Goal: Information Seeking & Learning: Learn about a topic

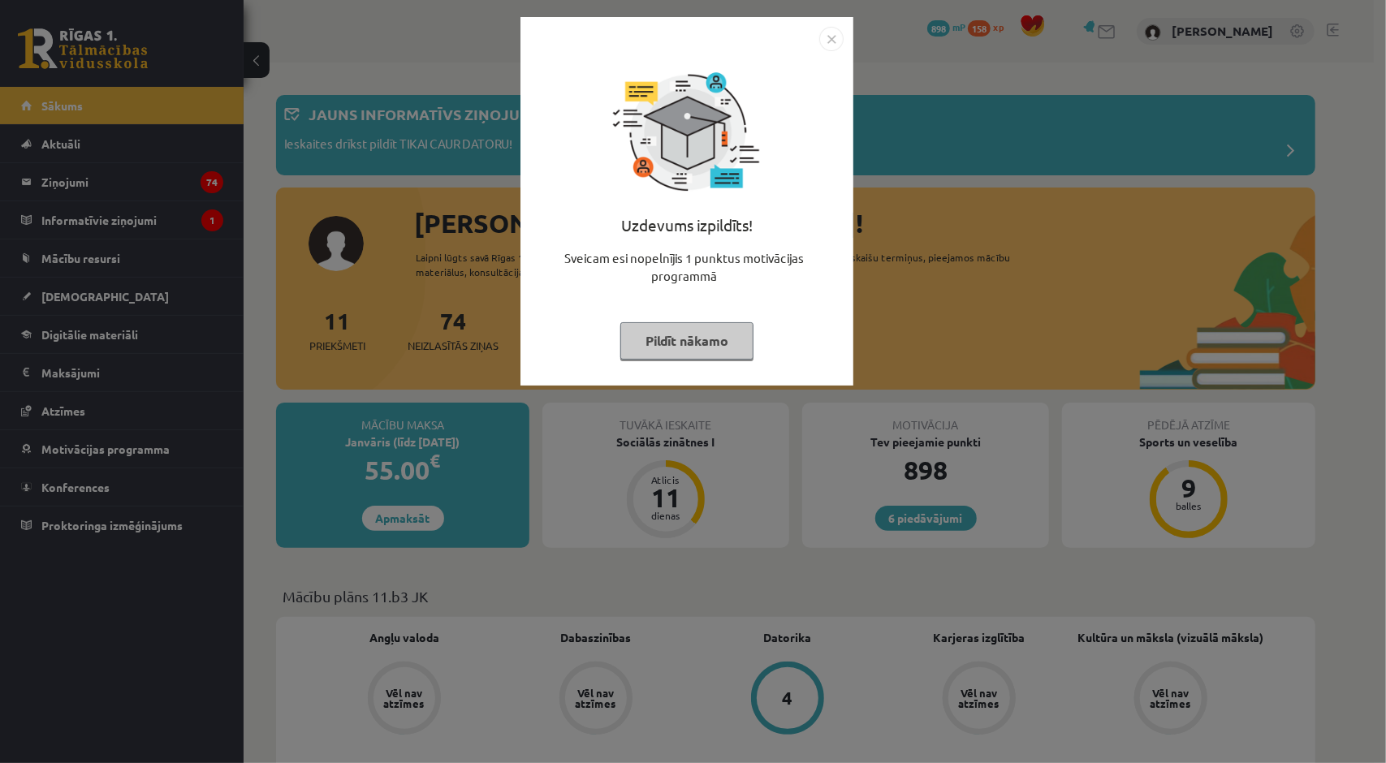
click at [690, 353] on button "Pildīt nākamo" at bounding box center [686, 340] width 133 height 37
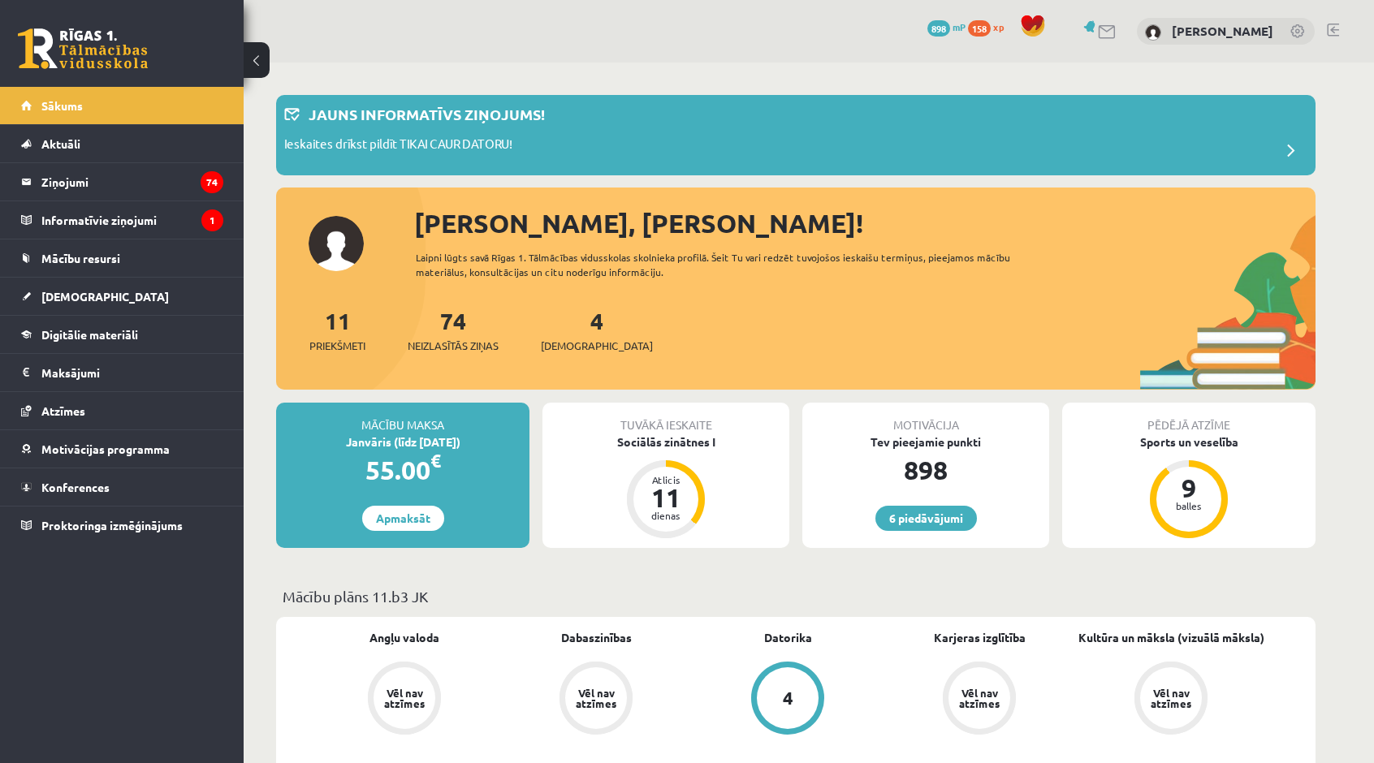
click at [697, 355] on div "11 Priekšmeti 74 Neizlasītās ziņas 4 [DEMOGRAPHIC_DATA]" at bounding box center [795, 347] width 1039 height 87
click at [685, 440] on div "Sociālās zinātnes I" at bounding box center [665, 442] width 247 height 17
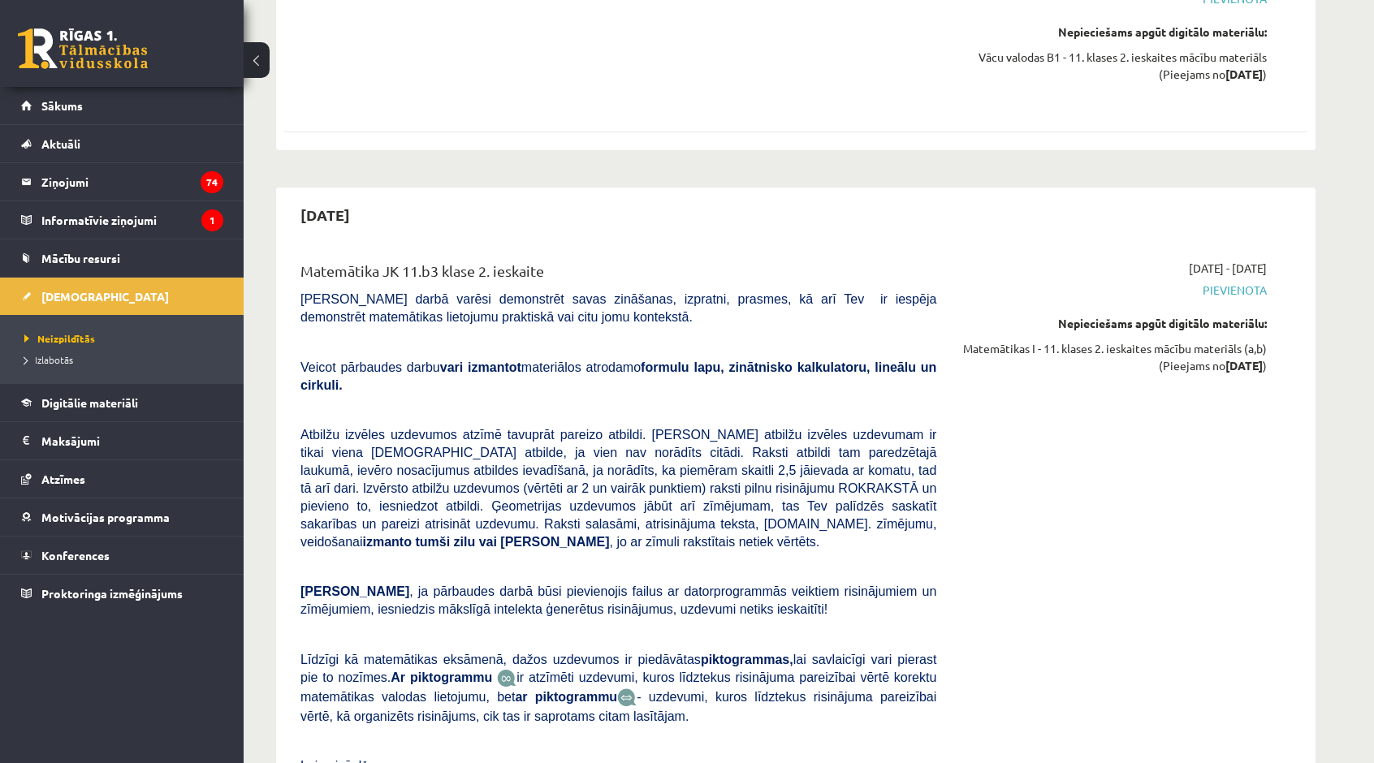
scroll to position [4059, 0]
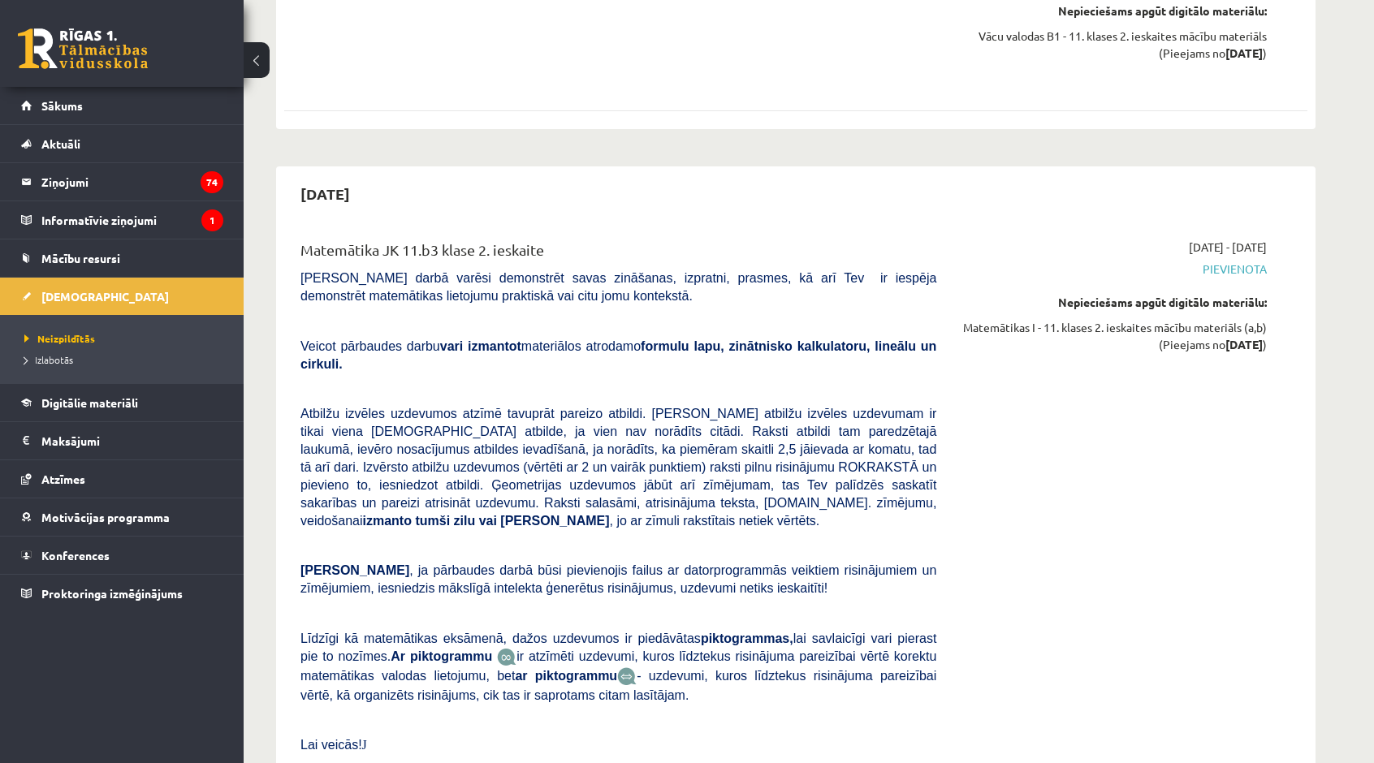
click at [497, 648] on img at bounding box center [506, 657] width 19 height 19
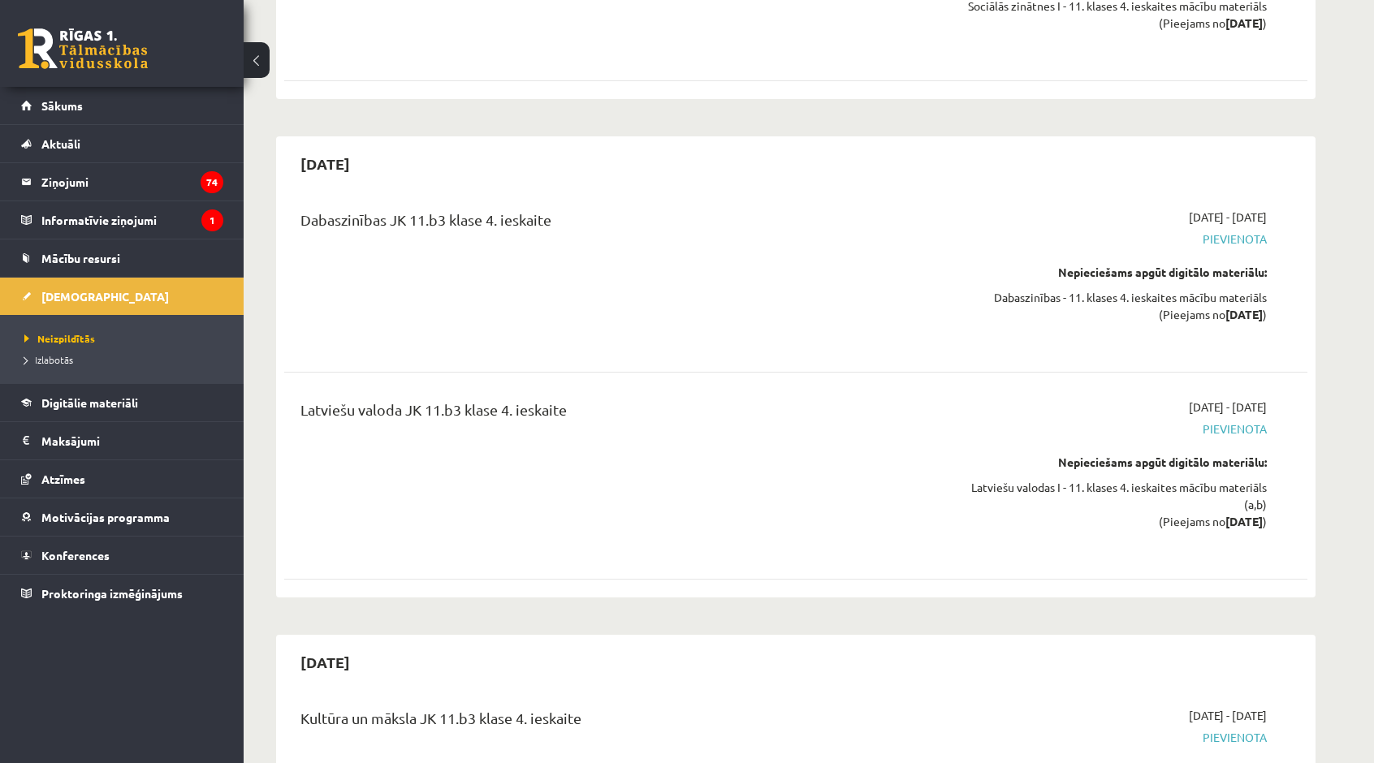
scroll to position [10221, 0]
